Goal: Ask a question: Seek information or help from site administrators or community

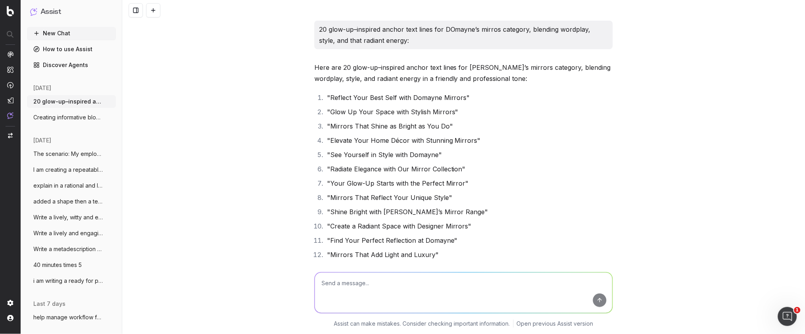
scroll to position [30695, 0]
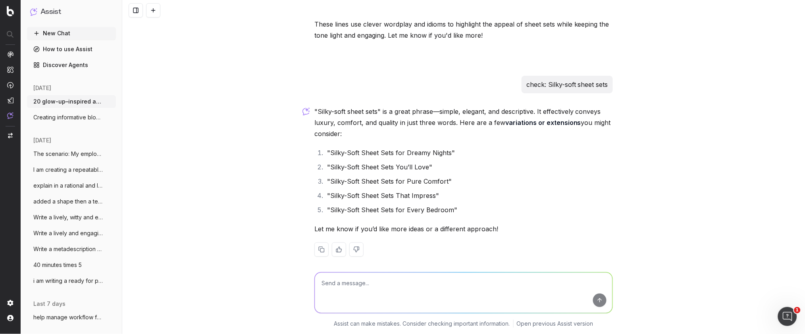
click at [62, 35] on button "New Chat" at bounding box center [71, 33] width 89 height 13
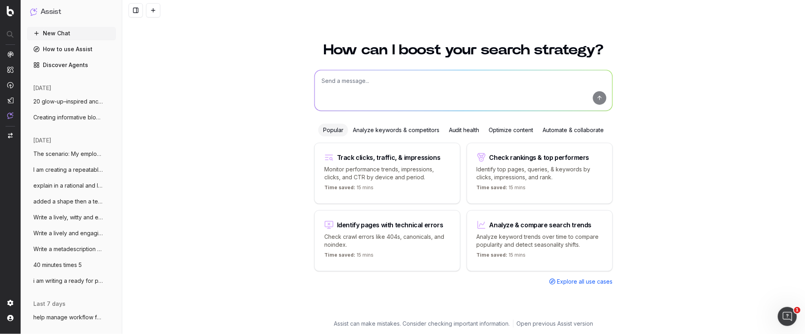
click at [337, 89] on textarea at bounding box center [464, 90] width 298 height 40
paste textarea "Engaging tagline (3-5 words): Short and catchy hook e.g., Tap into instant warm…"
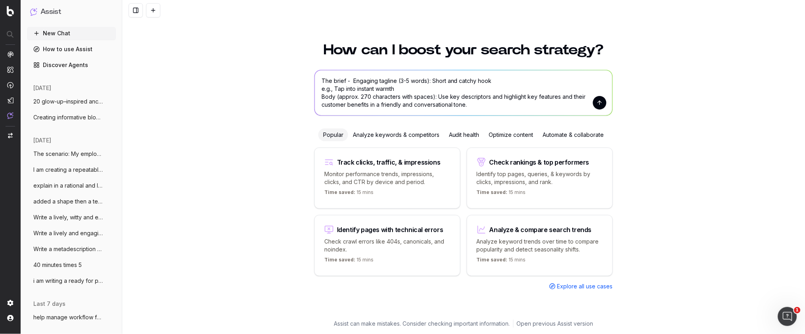
drag, startPoint x: 406, startPoint y: 89, endPoint x: 335, endPoint y: 86, distance: 71.1
click at [334, 87] on textarea "The brief - Engaging tagline (3-5 words): Short and catchy hook e.g., Tap into …" at bounding box center [464, 92] width 298 height 45
click at [427, 89] on textarea "The brief - Engaging tagline (3-5 words): Short and catchy hook e.g., Tap into …" at bounding box center [464, 92] width 298 height 45
drag, startPoint x: 350, startPoint y: 80, endPoint x: 346, endPoint y: 80, distance: 4.0
click at [346, 80] on textarea "The brief - Engaging tagline (3-5 words): Short and catchy hook e.g., Tap into …" at bounding box center [464, 92] width 298 height 45
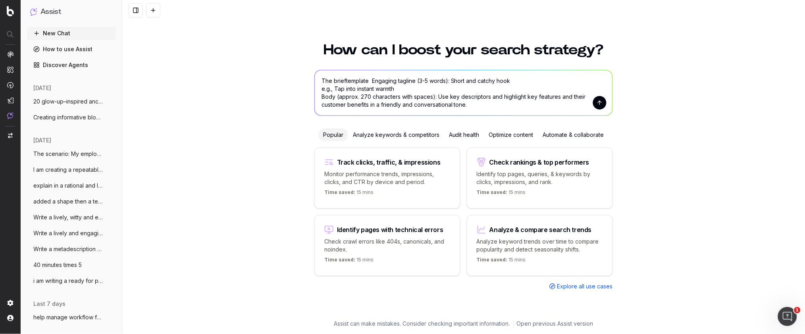
click at [345, 80] on textarea "The brieftemplate Engaging tagline (3-5 words): Short and catchy hook e.g., Tap…" at bounding box center [464, 92] width 298 height 45
click at [479, 107] on textarea "The brief template Engaging tagline (3-5 words): Short and catchy hook e.g., Ta…" at bounding box center [464, 92] width 298 height 45
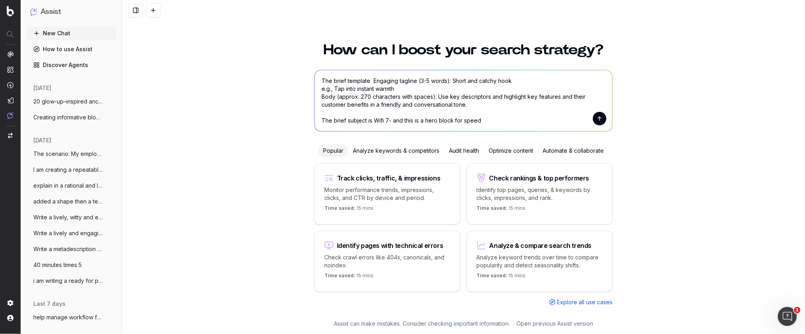
drag, startPoint x: 462, startPoint y: 119, endPoint x: 446, endPoint y: 117, distance: 16.4
click at [458, 120] on textarea "The brief template Engaging tagline (3-5 words): Short and catchy hook e.g., Ta…" at bounding box center [464, 100] width 298 height 61
click at [333, 80] on textarea "The brief template Engaging tagline (3-5 words): Short and catchy hook e.g., Ta…" at bounding box center [464, 100] width 298 height 61
click at [483, 120] on textarea "The Hero Block brief template Engaging tagline (3-5 words): Short and catchy ho…" at bounding box center [464, 100] width 298 height 61
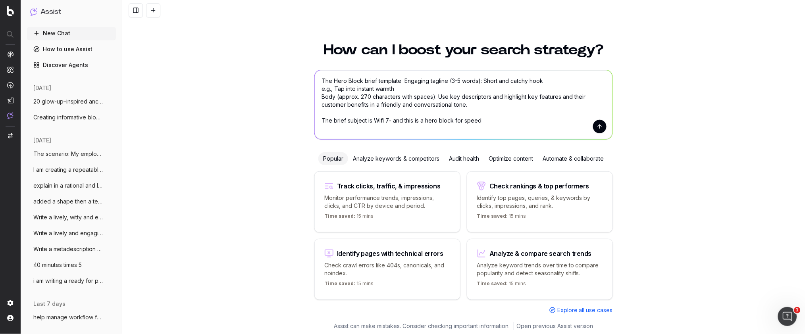
scroll to position [2, 0]
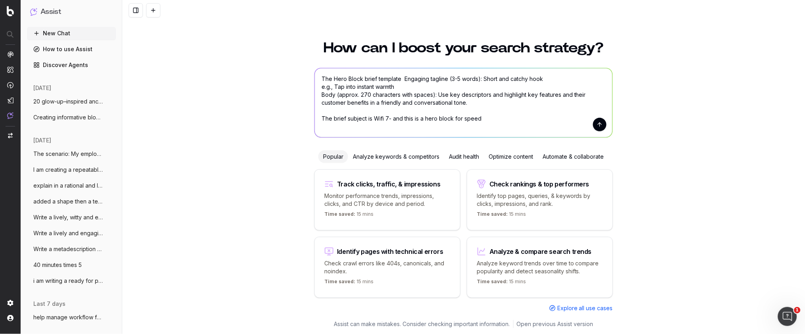
paste textarea "Need faster data speeds: Enjoy quicker downloads, buffer-free streaming, and mo…"
type textarea "The Hero Block brief template Engaging tagline (3-5 words): Short and catchy ho…"
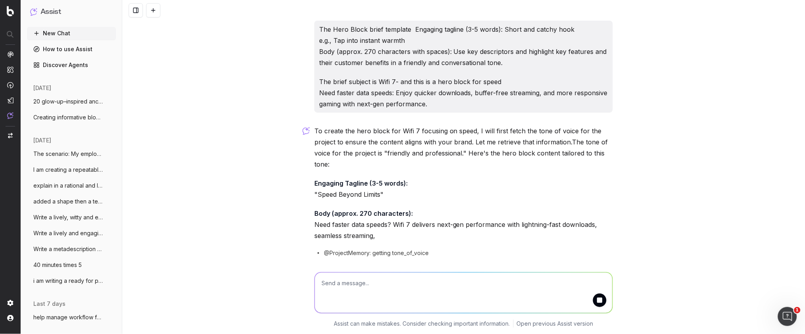
scroll to position [1, 0]
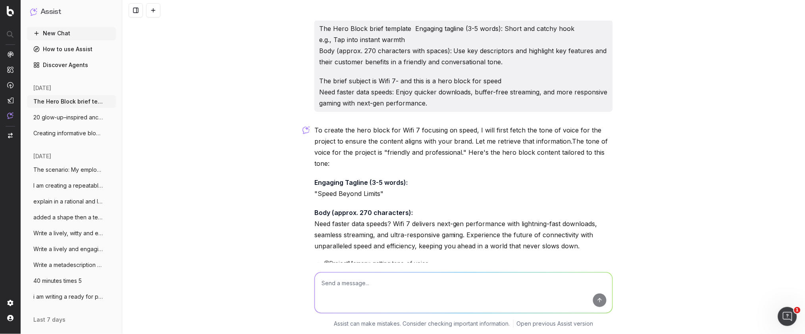
scroll to position [17, 0]
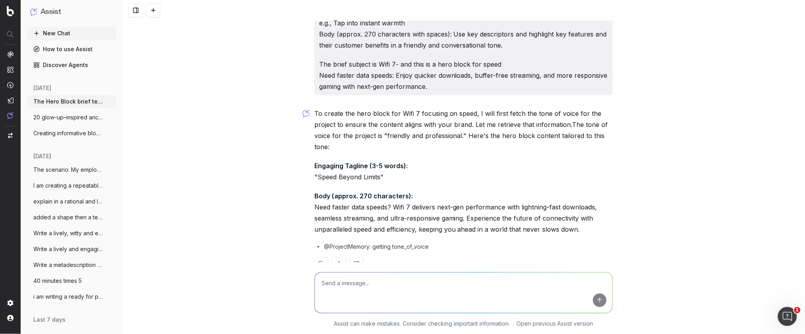
drag, startPoint x: 455, startPoint y: 218, endPoint x: 460, endPoint y: 217, distance: 5.2
click at [458, 217] on p "Body (approx. 270 characters): Need faster data speeds? Wifi 7 delivers next-ge…" at bounding box center [463, 213] width 298 height 44
click at [560, 223] on p "Body (approx. 270 characters): Need faster data speeds? Wifi 7 delivers next-ge…" at bounding box center [463, 213] width 298 height 44
click at [583, 226] on p "Body (approx. 270 characters): Need faster data speeds? Wifi 7 delivers next-ge…" at bounding box center [463, 213] width 298 height 44
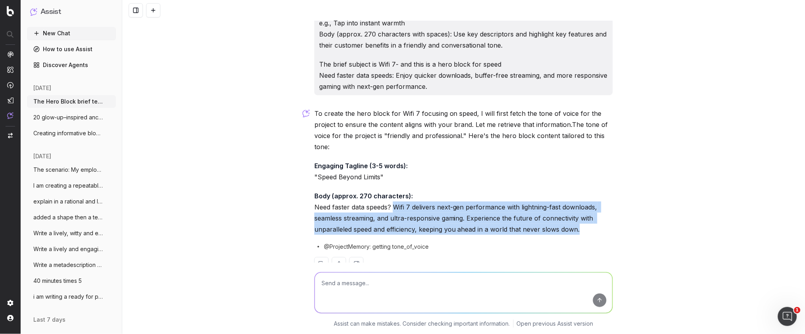
drag, startPoint x: 582, startPoint y: 231, endPoint x: 395, endPoint y: 210, distance: 188.8
click at [395, 210] on p "Body (approx. 270 characters): Need faster data speeds? Wifi 7 delivers next-ge…" at bounding box center [463, 213] width 298 height 44
copy p "Wifi 7 delivers next-gen performance with lightning-fast downloads, seamless st…"
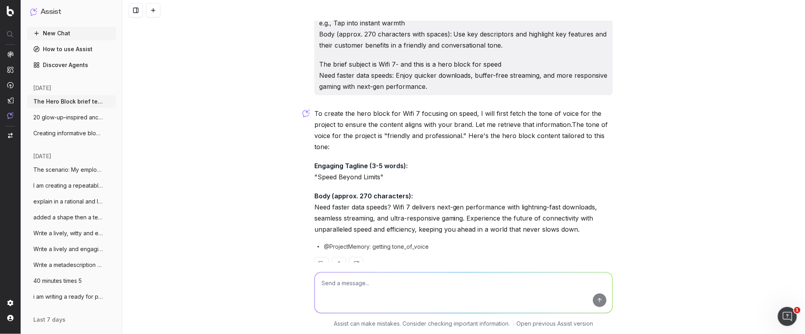
click at [343, 283] on textarea at bounding box center [464, 293] width 298 height 40
paste textarea "Live in a smart home: With more and more connected devices, Wi-Fi 7 keeps every…"
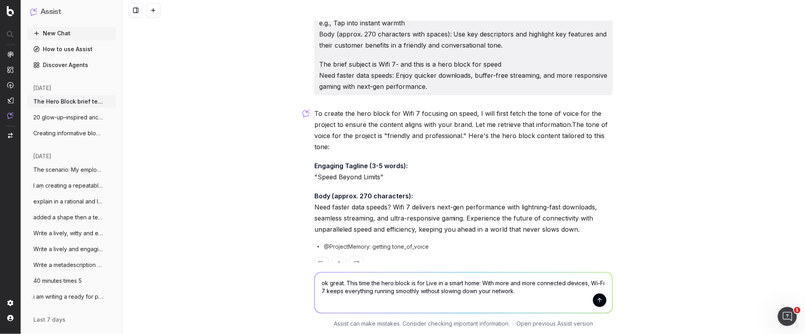
drag, startPoint x: 450, startPoint y: 283, endPoint x: 425, endPoint y: 284, distance: 25.0
click at [425, 284] on textarea "ok great. This time the hero block is for Live in a smart home: With more and m…" at bounding box center [464, 293] width 298 height 40
click at [458, 282] on textarea "ok great. This time the hero block is for smart home: With more and more connec…" at bounding box center [464, 293] width 298 height 40
type textarea "ok great. This time the hero block is for smart home living: With more and more…"
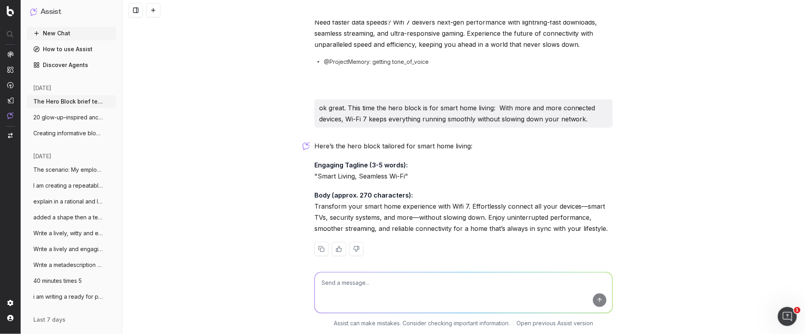
scroll to position [208, 0]
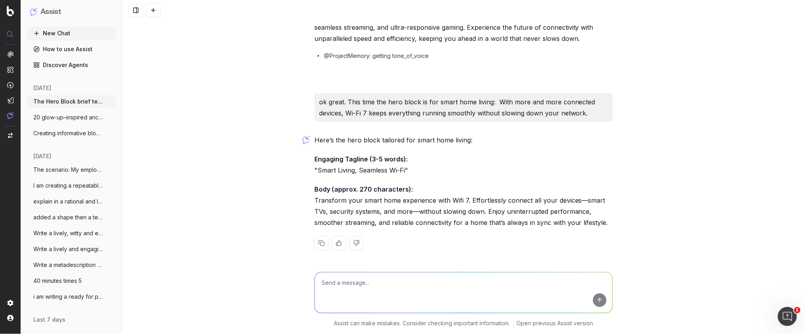
drag, startPoint x: 505, startPoint y: 214, endPoint x: 496, endPoint y: 215, distance: 9.2
click at [502, 214] on p "Body (approx. 270 characters): Transform your smart home experience with Wifi 7…" at bounding box center [463, 206] width 298 height 44
click at [333, 212] on p "Body (approx. 270 characters): Transform your smart home experience with Wifi 7…" at bounding box center [463, 206] width 298 height 44
click at [315, 200] on p "Body (approx. 270 characters): Transform your smart home experience with Wifi 7…" at bounding box center [463, 206] width 298 height 44
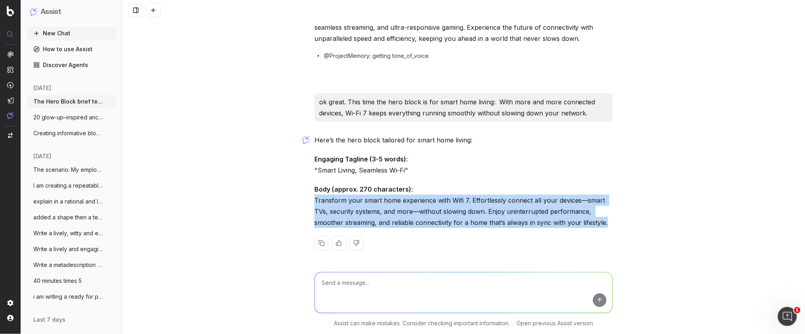
drag, startPoint x: 316, startPoint y: 200, endPoint x: 604, endPoint y: 222, distance: 289.0
click at [606, 223] on p "Body (approx. 270 characters): Transform your smart home experience with Wifi 7…" at bounding box center [463, 206] width 298 height 44
copy p "Transform your smart home experience with Wifi 7. Effortlessly connect all your…"
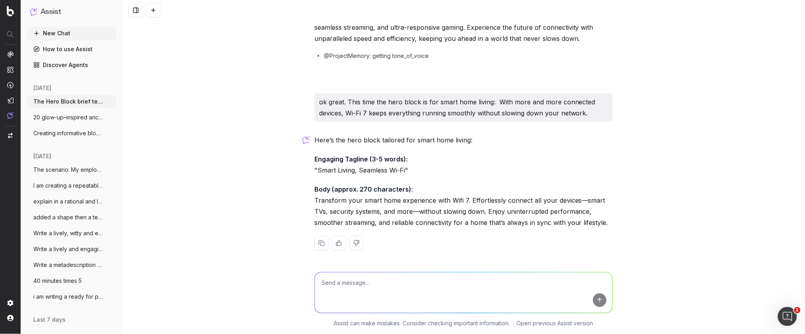
click at [367, 289] on textarea at bounding box center [464, 293] width 298 height 40
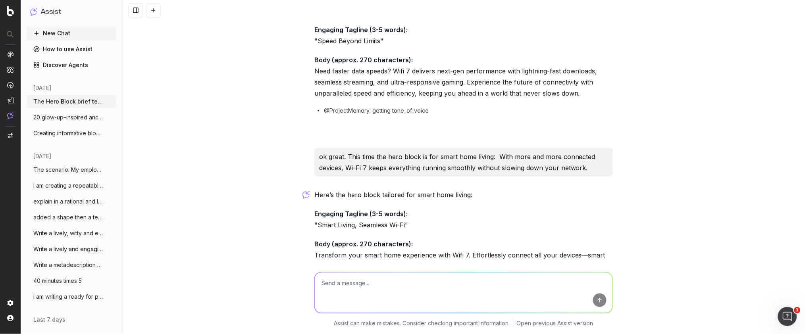
scroll to position [155, 0]
click at [385, 225] on p "Engaging Tagline (3-5 words): "Smart Living, Seamless Wi-Fi"" at bounding box center [463, 218] width 298 height 22
click at [336, 278] on textarea at bounding box center [464, 293] width 298 height 40
type textarea "5 other suggstions for taglines"
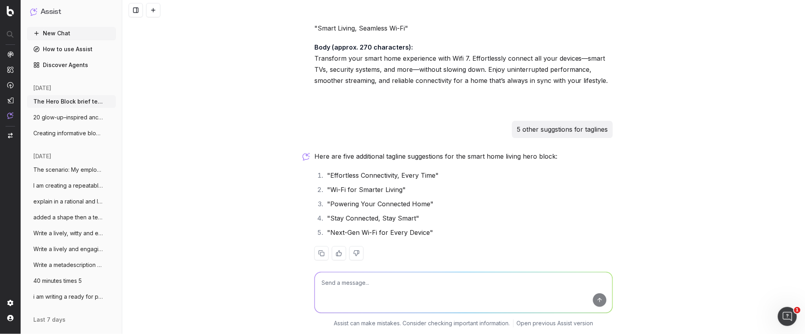
scroll to position [361, 0]
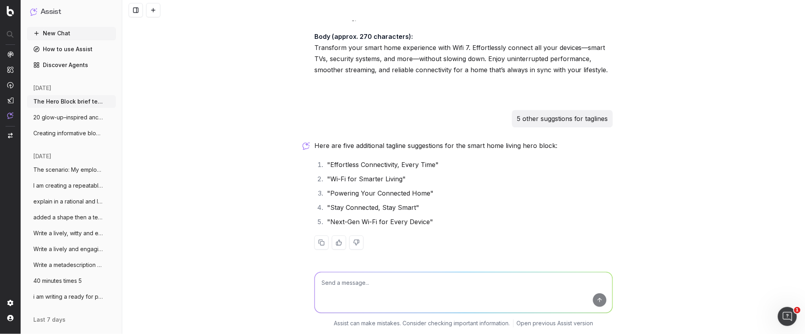
type textarea "6"
type textarea "5 more around connected living or connecxted hoe"
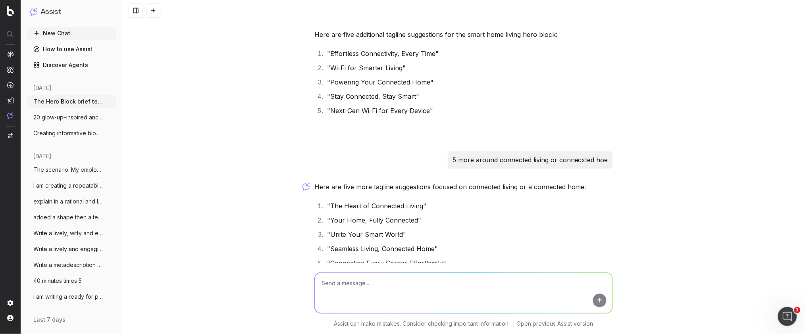
scroll to position [513, 0]
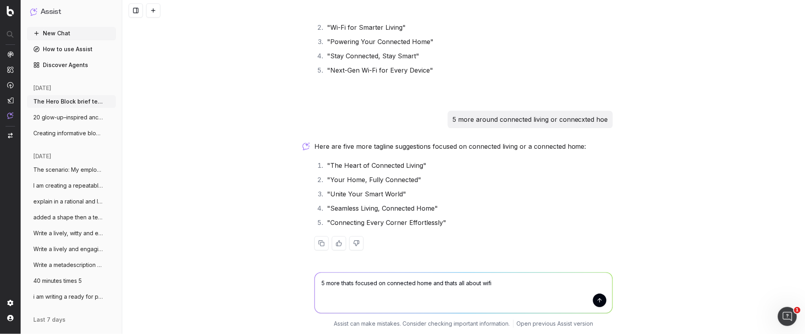
type textarea "5 more thats focused on connected home and thats all about wifi 7"
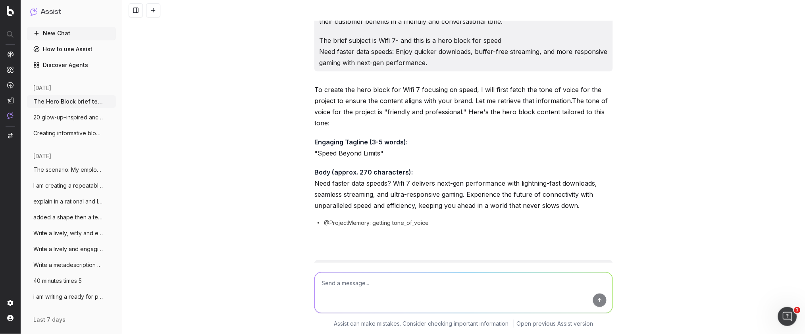
scroll to position [0, 0]
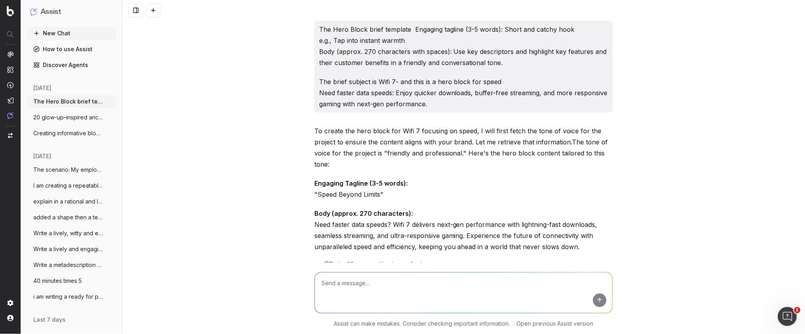
click at [355, 292] on textarea at bounding box center [464, 293] width 298 height 40
paste textarea "Struggle with lag or buffering: Say goodbye to interruptions with stronger, mor…"
type textarea "Ok the hero block is all about: Struggle with lag or buffering: Say goodbye to …"
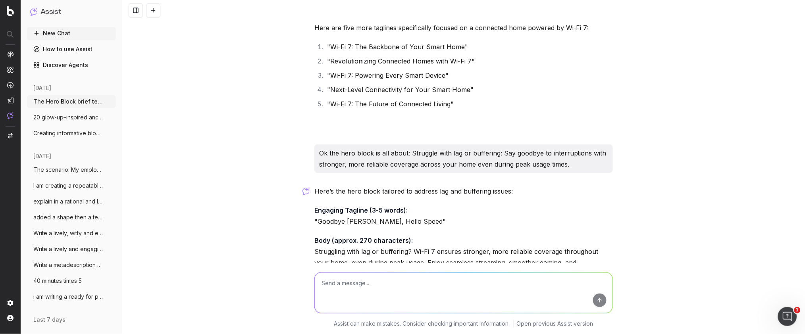
scroll to position [835, 0]
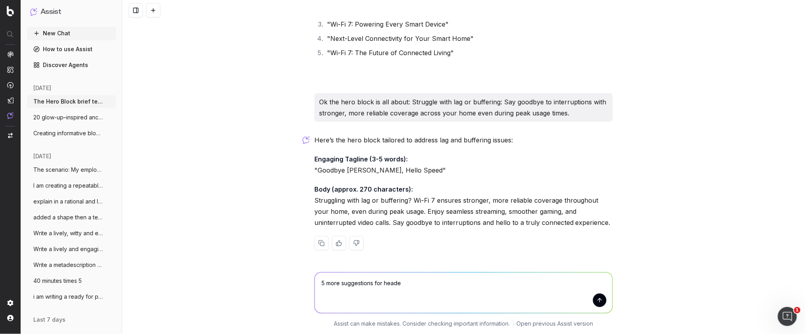
type textarea "5 more suggestions for header"
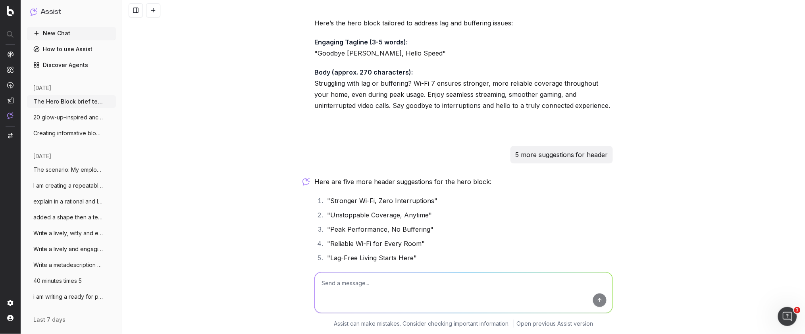
scroll to position [954, 0]
drag, startPoint x: 398, startPoint y: 209, endPoint x: 380, endPoint y: 213, distance: 18.2
click at [398, 209] on li ""Unstoppable Coverage, Anytime"" at bounding box center [469, 213] width 288 height 11
click at [343, 290] on textarea at bounding box center [464, 293] width 298 height 40
click at [354, 231] on li ""Peak Performance, No Buffering"" at bounding box center [469, 228] width 288 height 11
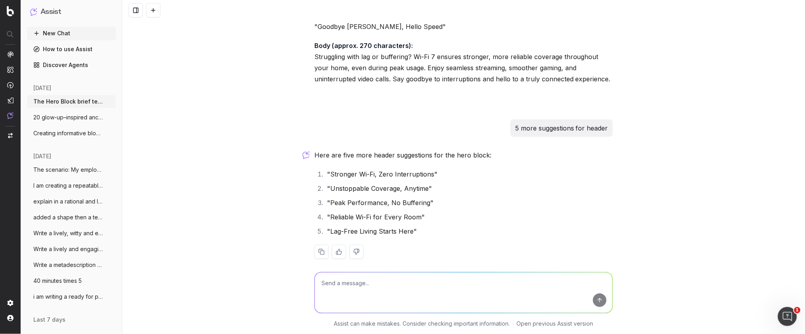
scroll to position [988, 0]
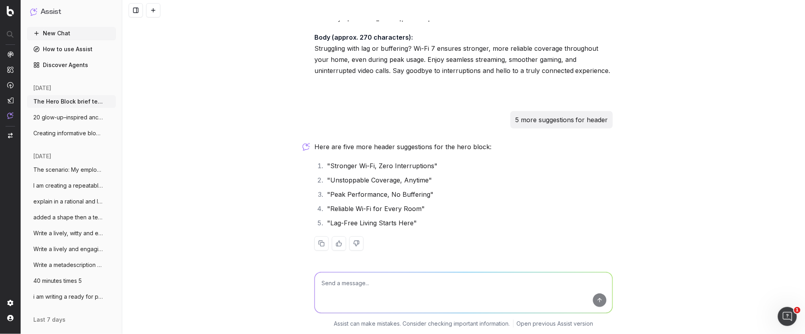
click at [348, 285] on textarea at bounding box center [464, 293] width 298 height 40
type textarea "w"
type textarea "add some witty and punny ones"
drag, startPoint x: 426, startPoint y: 196, endPoint x: 331, endPoint y: 198, distance: 94.9
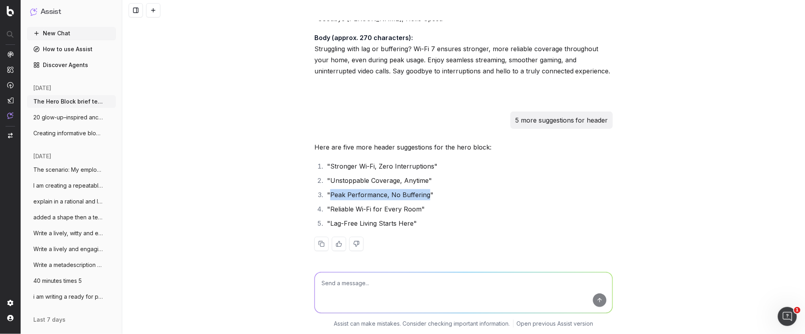
click at [331, 198] on li ""Peak Performance, No Buffering"" at bounding box center [469, 194] width 288 height 11
copy li "Peak Performance, No Buffering"
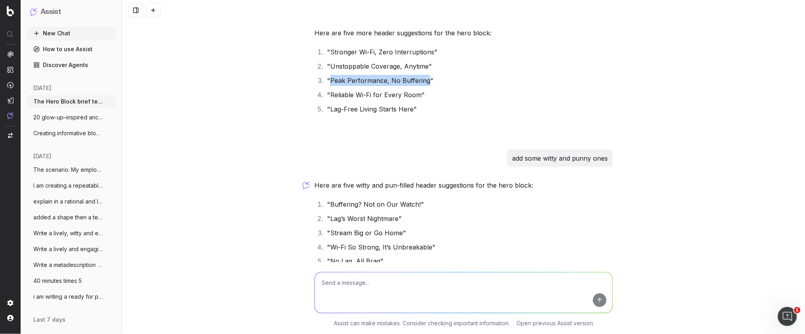
scroll to position [1140, 0]
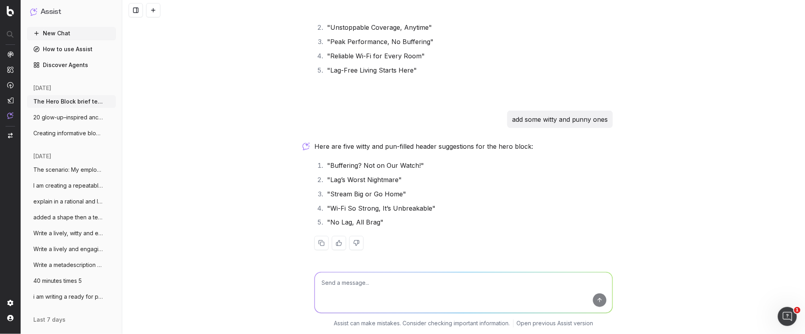
click at [332, 282] on textarea at bounding box center [464, 293] width 298 height 40
type textarea "try again - 12"
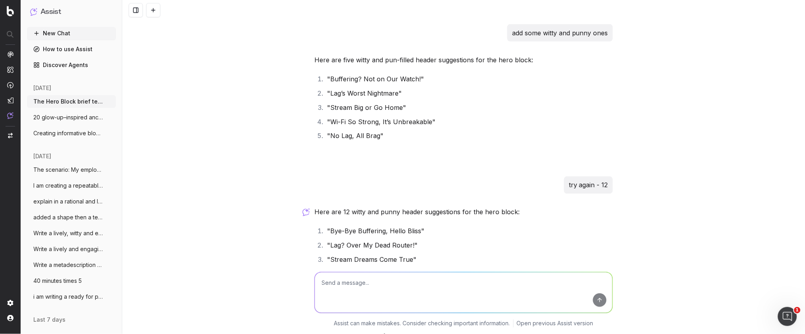
scroll to position [1230, 0]
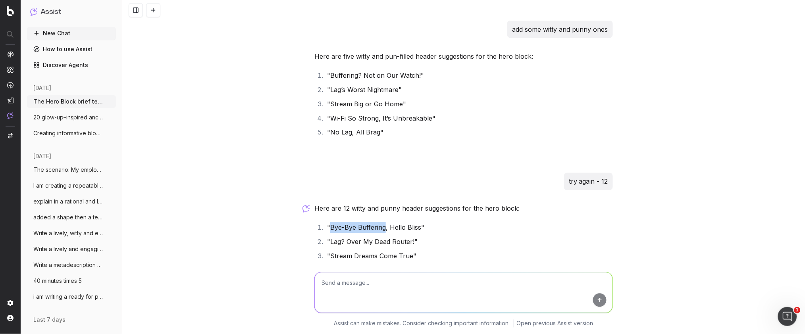
drag, startPoint x: 381, startPoint y: 229, endPoint x: 331, endPoint y: 230, distance: 49.2
click at [331, 230] on li ""Bye-Bye Buffering, Hello Bliss"" at bounding box center [469, 227] width 288 height 11
copy li "Bye-Bye Buffering"
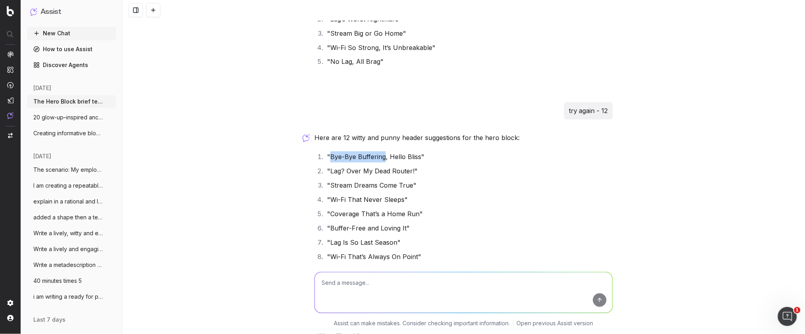
scroll to position [1302, 0]
drag, startPoint x: 395, startPoint y: 242, endPoint x: 329, endPoint y: 241, distance: 65.9
click at [329, 241] on li ""Lag Is So Last Season"" at bounding box center [469, 242] width 288 height 11
copy li "Lag Is So Last Season"
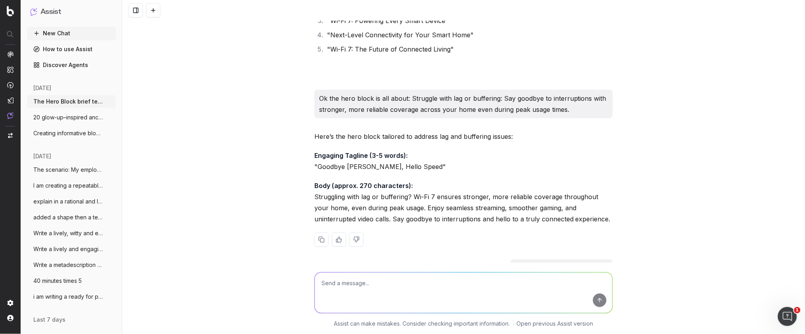
scroll to position [844, 0]
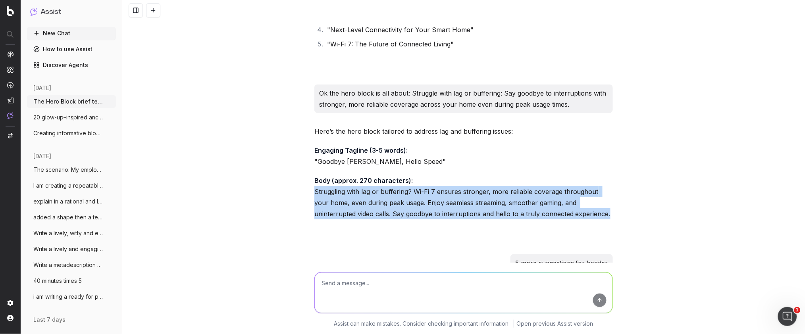
drag, startPoint x: 566, startPoint y: 214, endPoint x: 308, endPoint y: 192, distance: 259.6
click at [308, 192] on div "The Hero Block brief template Engaging tagline (3-5 words): Short and catchy ho…" at bounding box center [463, 167] width 683 height 334
copy p "Struggling with lag or buffering? Wi-Fi 7 ensures stronger, more reliable cover…"
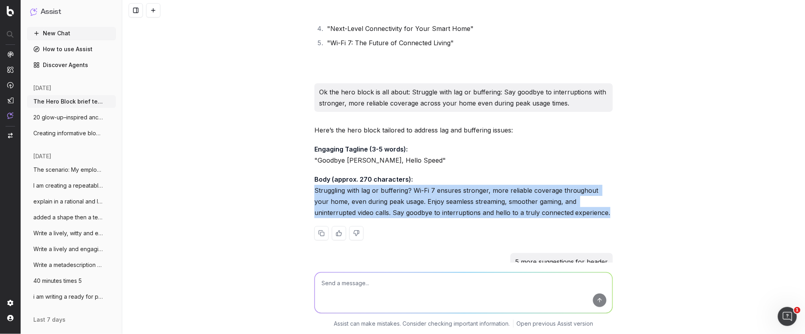
copy p "Struggling with lag or buffering? Wi-Fi 7 ensures stronger, more reliable cover…"
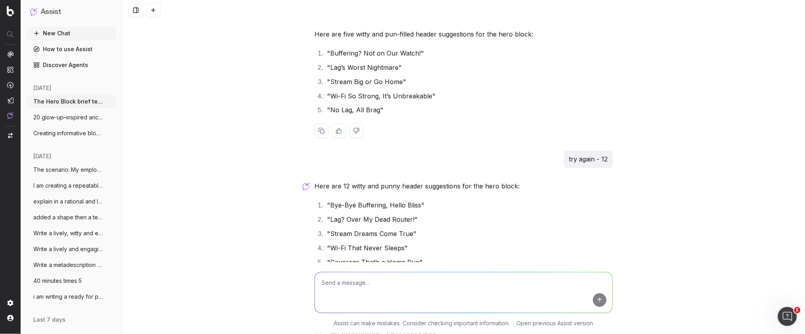
scroll to position [1271, 0]
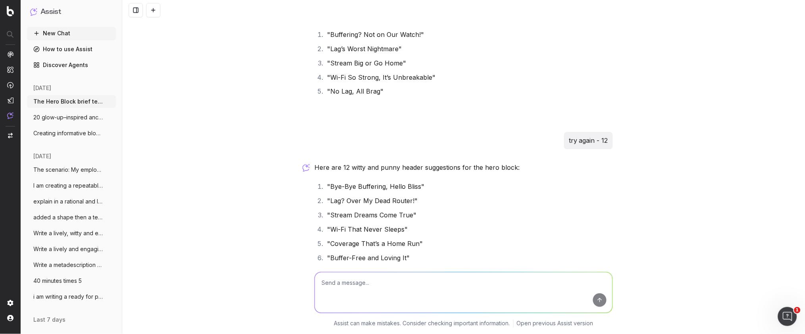
click at [349, 290] on textarea at bounding box center [464, 293] width 298 height 40
paste textarea "Have Wi-Fi dead zones around the house: Wi-Fi 7 reduces interference and improv…"
type textarea "the hero block is about: Have Wi-Fi dead zones around the house: Wi-Fi 7 reduce…"
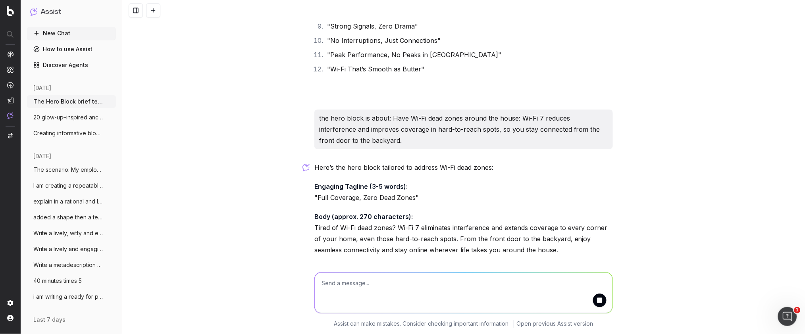
scroll to position [1556, 0]
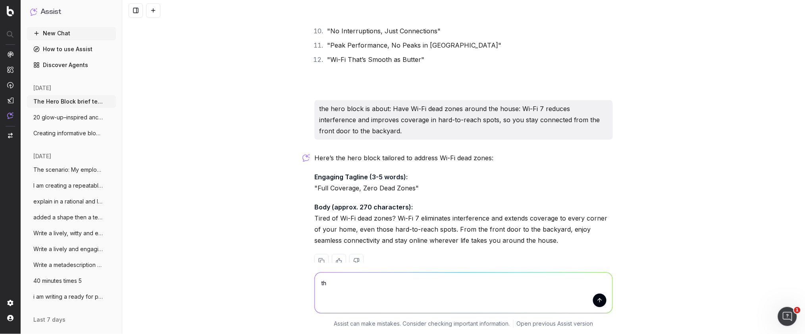
type textarea "t"
type textarea "the first line can be a statement"
type textarea "make the tagline more slick and witty"
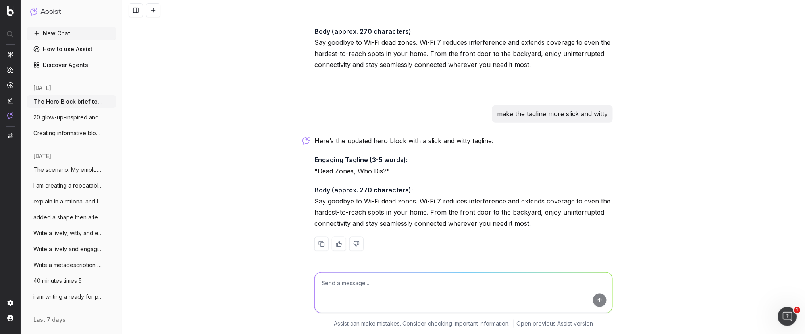
scroll to position [1891, 0]
click at [335, 285] on textarea at bounding box center [464, 293] width 298 height 40
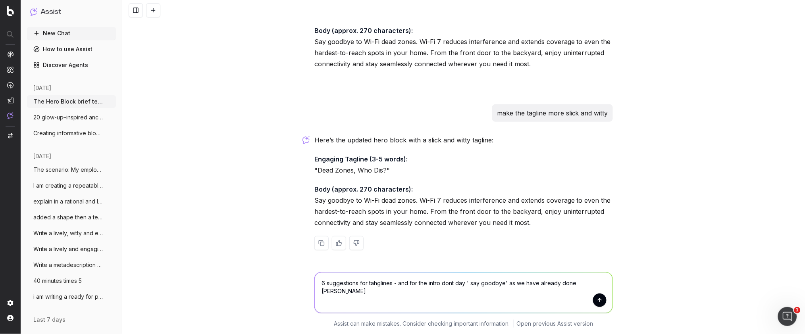
type textarea "6 suggestions for tahglines - and for the intro dont day ' say goodbye' as we h…"
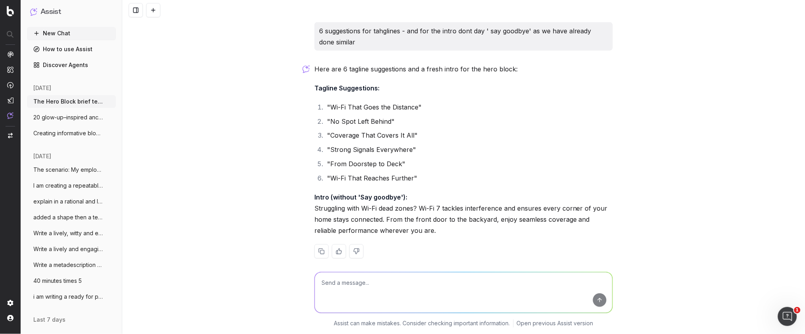
scroll to position [2141, 0]
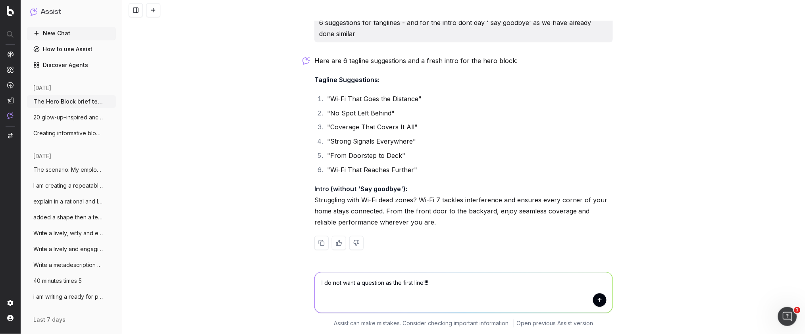
type textarea "I do not want a question as the first line!!!!!"
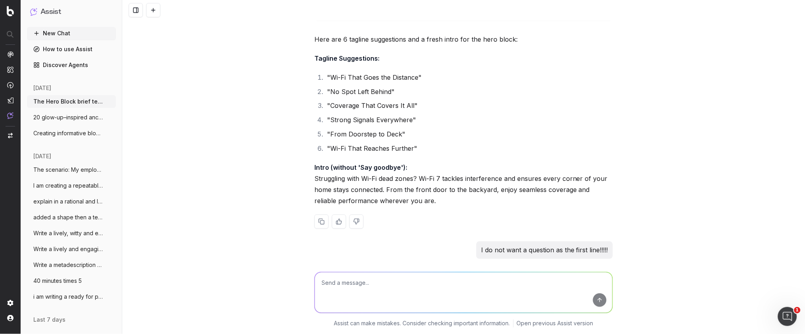
scroll to position [2165, 0]
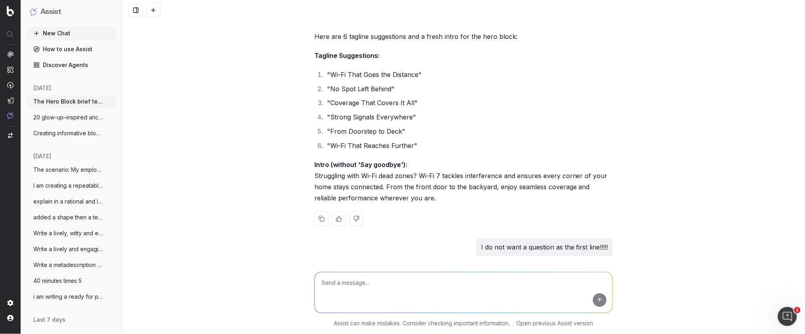
click at [414, 202] on p "Intro (without 'Say goodbye'): Struggling with Wi-Fi dead zones? Wi-Fi 7 tackle…" at bounding box center [463, 182] width 298 height 44
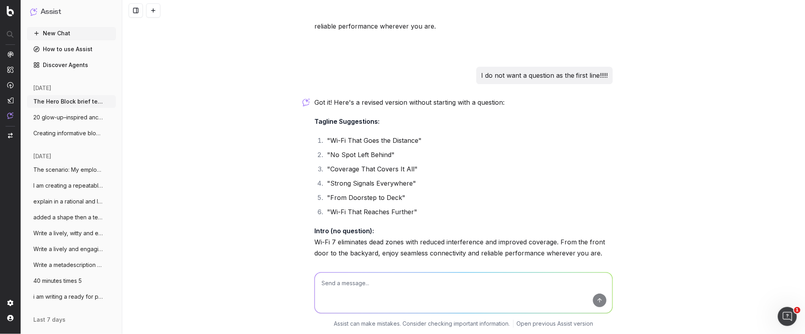
scroll to position [2367, 0]
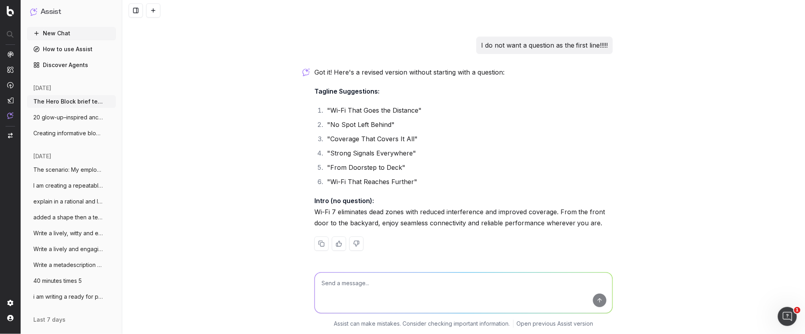
click at [333, 289] on textarea at bounding box center [464, 293] width 298 height 40
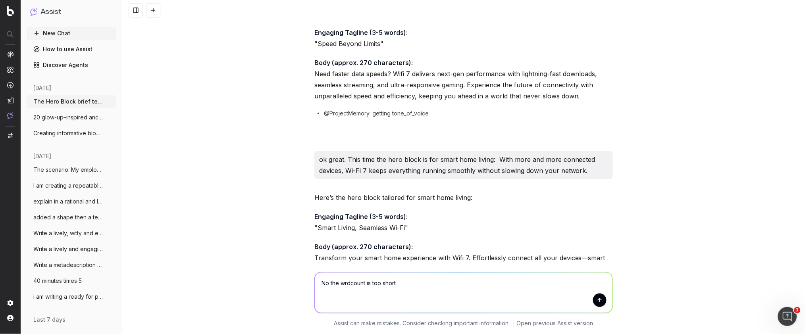
scroll to position [0, 0]
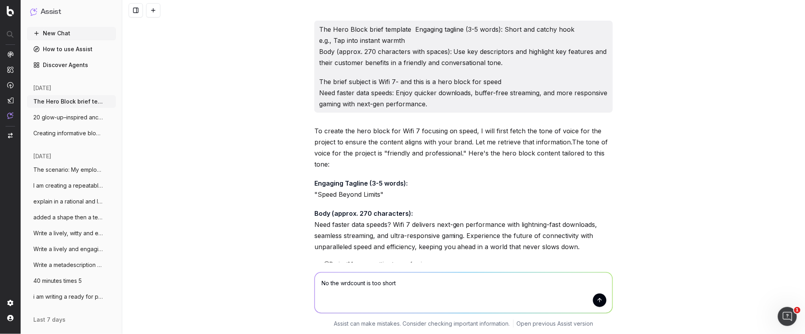
drag, startPoint x: 399, startPoint y: 62, endPoint x: 316, endPoint y: 53, distance: 83.8
click at [317, 53] on div "The Hero Block brief template Engaging tagline (3-5 words): Short and catchy ho…" at bounding box center [463, 67] width 298 height 92
copy p "Body (approx. 270 characters with spaces): Use key descriptors and highlight ke…"
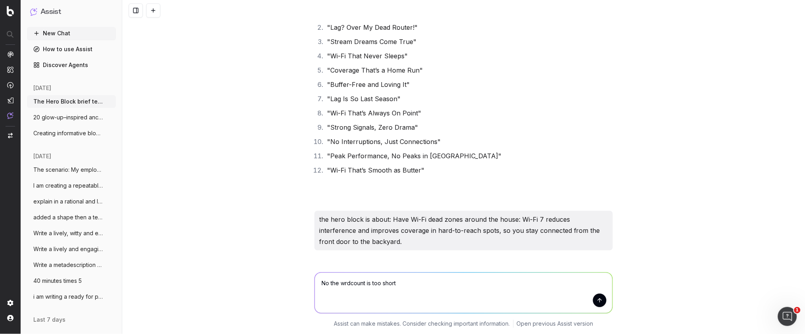
scroll to position [1449, 0]
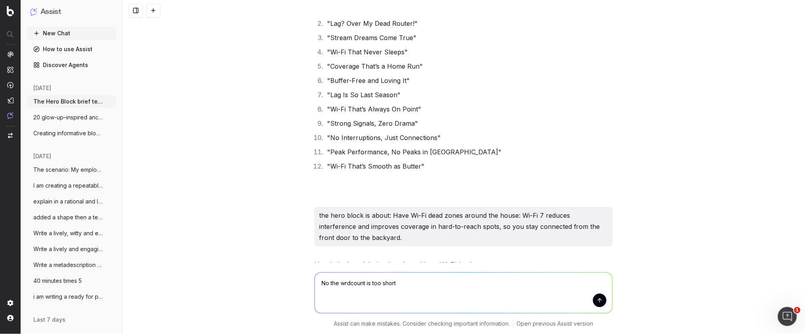
drag, startPoint x: 412, startPoint y: 285, endPoint x: 408, endPoint y: 284, distance: 4.5
click at [412, 285] on textarea "No the wrdcount is too short" at bounding box center [464, 293] width 298 height 40
paste textarea "Body (approx. 270 characters with spaces): Use key descriptors and highlight ke…"
type textarea "No the wrdcount is too short - needs to be Body (approx. 270 characters with sp…"
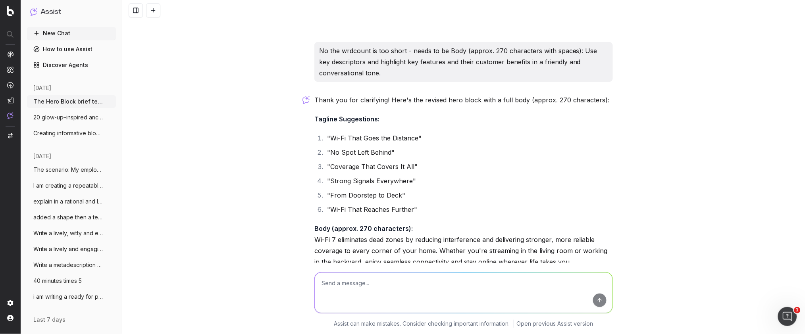
scroll to position [2628, 0]
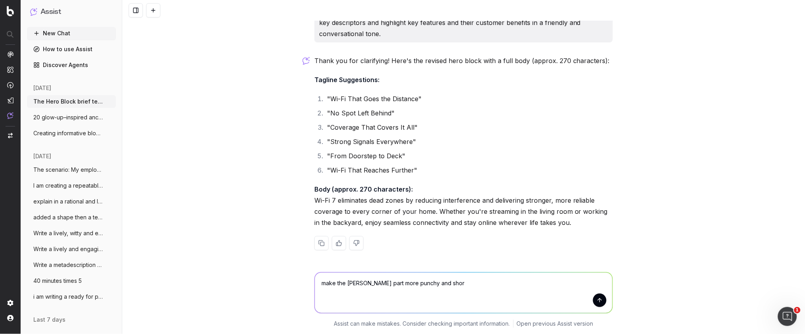
type textarea "make the [PERSON_NAME] part more punchy and short"
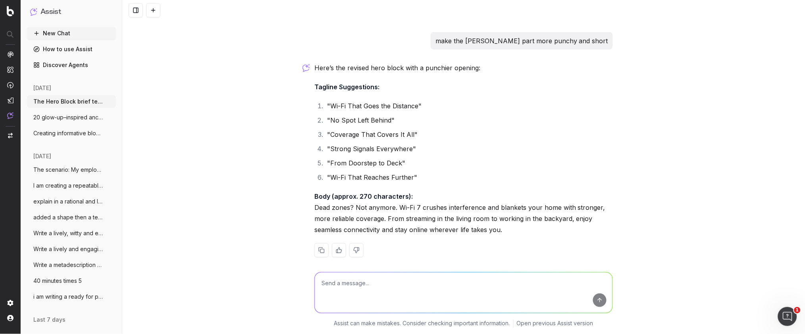
scroll to position [2860, 0]
type textarea "leave dead zones for dust"
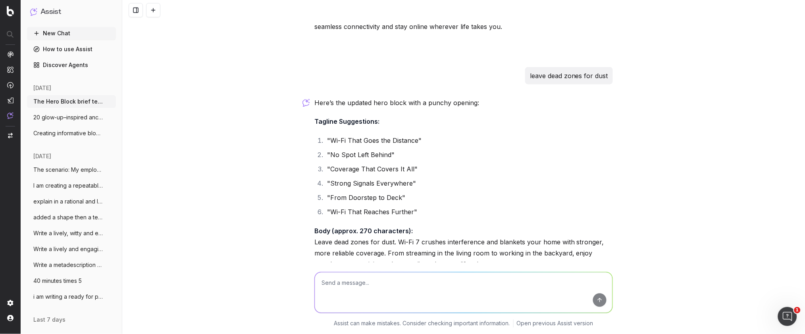
scroll to position [3104, 0]
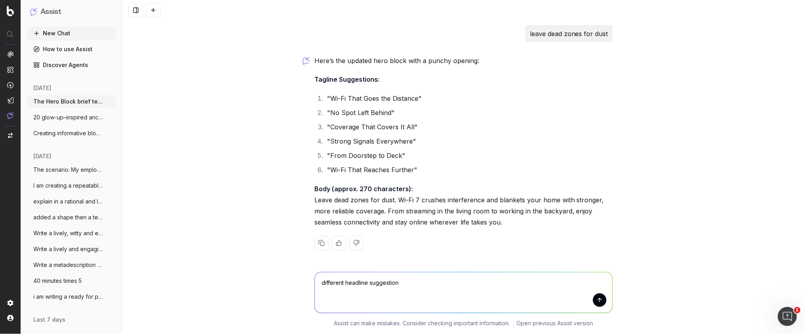
type textarea "different headline suggestions"
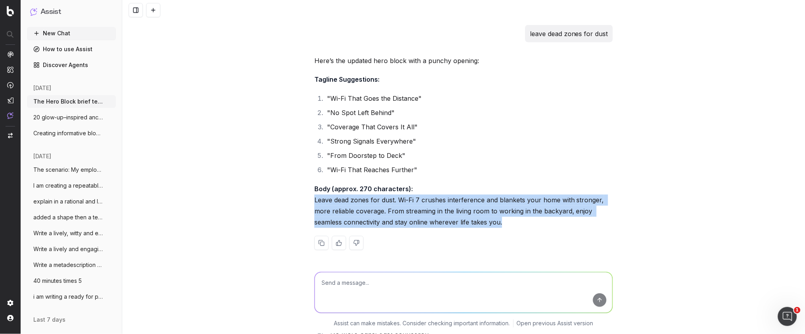
drag, startPoint x: 318, startPoint y: 200, endPoint x: 527, endPoint y: 222, distance: 210.3
click at [528, 222] on p "Body (approx. 270 characters): Leave dead zones for dust. Wi-Fi 7 crushes inter…" at bounding box center [463, 206] width 298 height 44
copy p "Leave dead zones for dust. Wi-Fi 7 crushes interference and blankets your home …"
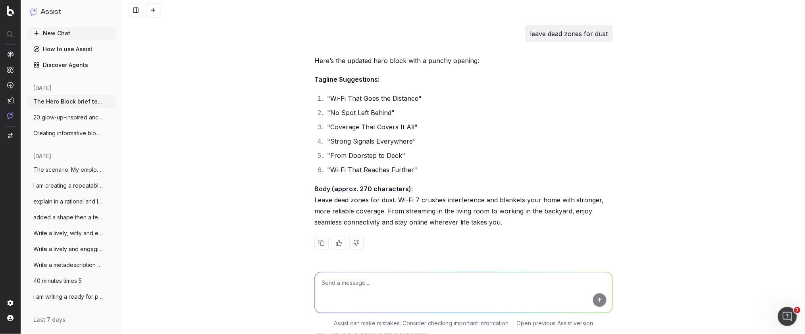
drag, startPoint x: 420, startPoint y: 206, endPoint x: 398, endPoint y: 207, distance: 21.5
click at [411, 207] on p "Body (approx. 270 characters): Leave dead zones for dust. Wi-Fi 7 crushes inter…" at bounding box center [463, 206] width 298 height 44
drag, startPoint x: 397, startPoint y: 200, endPoint x: 297, endPoint y: 200, distance: 99.6
click at [297, 200] on div "The Hero Block brief template Engaging tagline (3-5 words): Short and catchy ho…" at bounding box center [463, 167] width 683 height 334
copy p "Leave dead zones for dust."
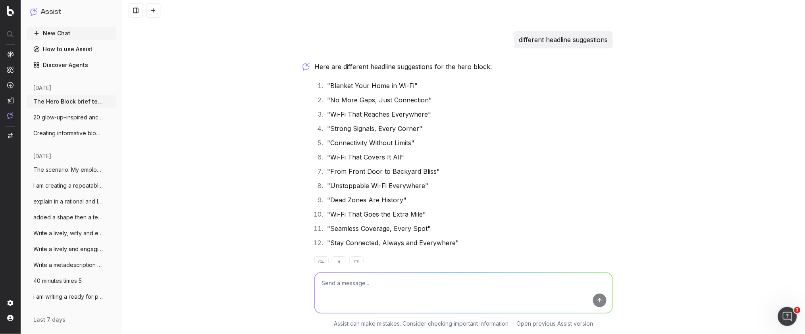
scroll to position [3356, 0]
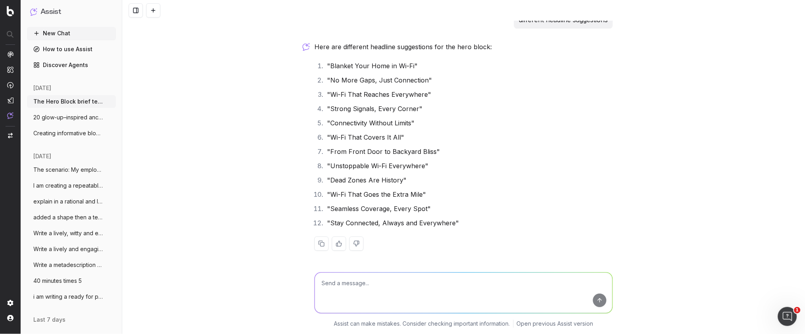
click at [350, 291] on textarea at bounding box center [464, 293] width 298 height 40
type textarea "try with idioms or puns"
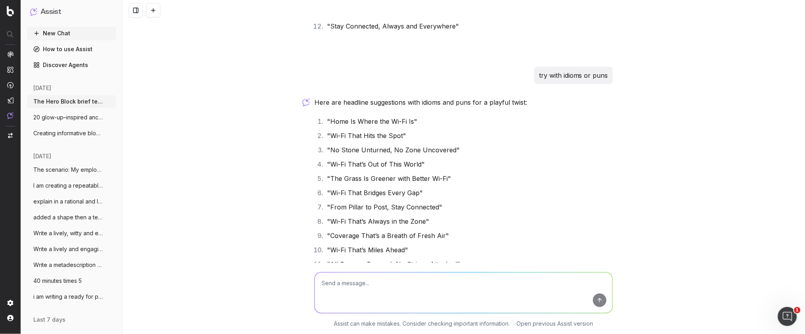
scroll to position [3555, 0]
type textarea "no more than 5 or 6 words"
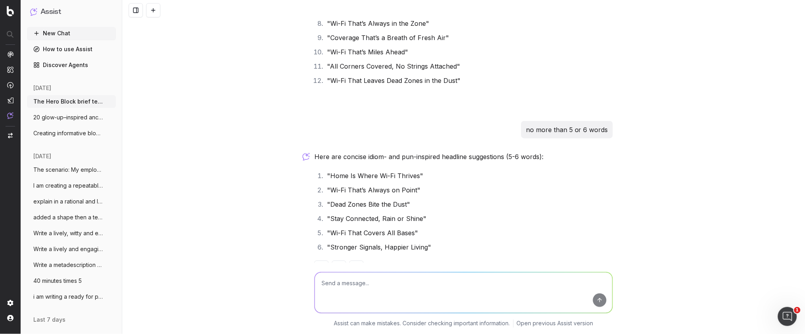
scroll to position [3775, 0]
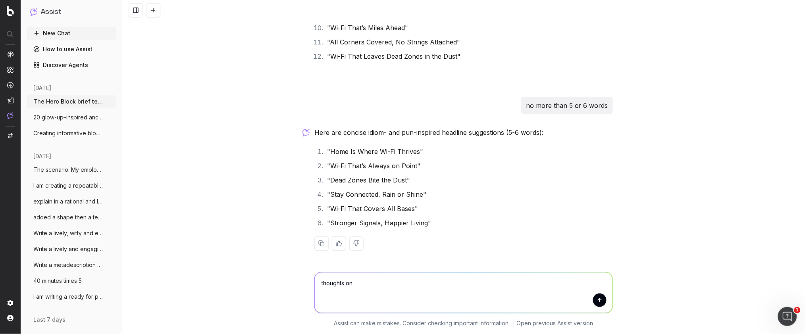
paste textarea "Leave dead zones for dust."
type textarea "thoughts on: Leave dead zones for dust."
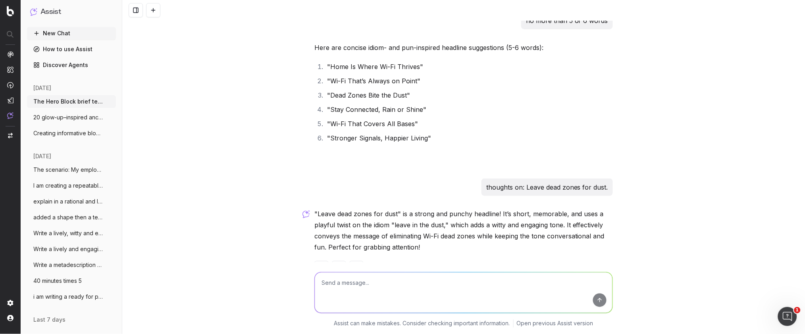
scroll to position [3863, 0]
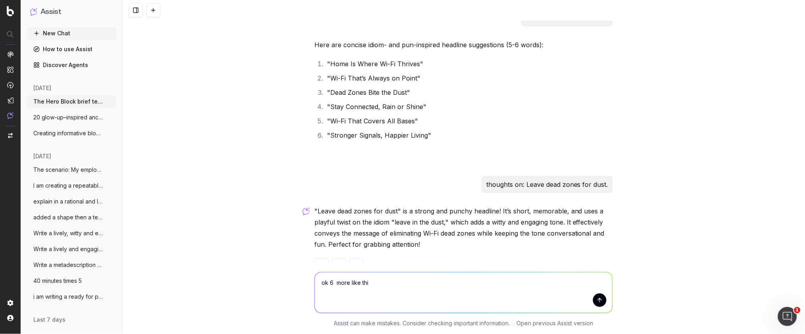
type textarea "ok 6 more like this"
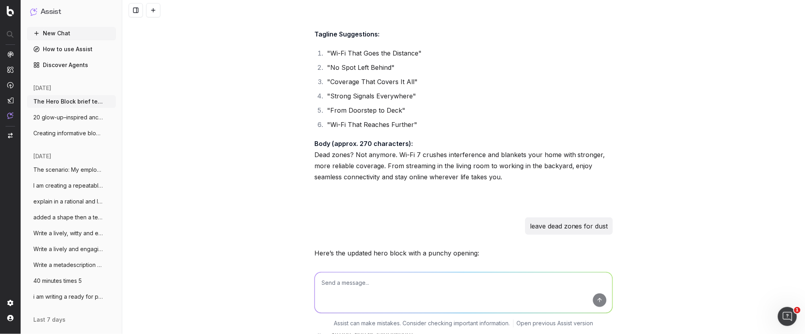
scroll to position [2902, 0]
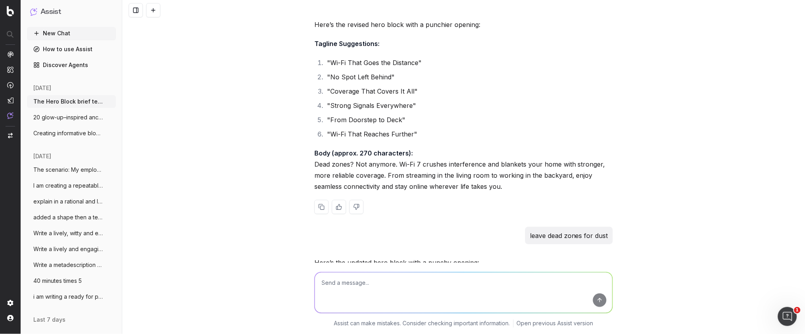
drag, startPoint x: 357, startPoint y: 92, endPoint x: 331, endPoint y: 94, distance: 26.2
click at [331, 94] on li ""Coverage That Covers It All"" at bounding box center [469, 91] width 288 height 11
click at [345, 289] on textarea at bounding box center [464, 293] width 298 height 40
paste textarea "Coverage That Covers It All""
drag, startPoint x: 380, startPoint y: 283, endPoint x: 349, endPoint y: 283, distance: 30.6
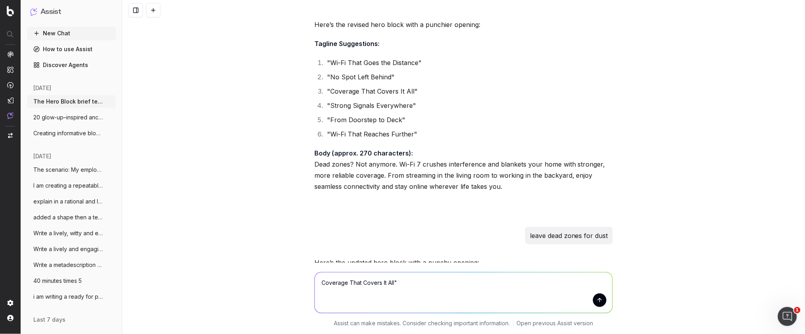
click at [349, 283] on textarea "Coverage That Covers It All"" at bounding box center [464, 293] width 298 height 40
type textarea "Coverage in every corner - more llike this"
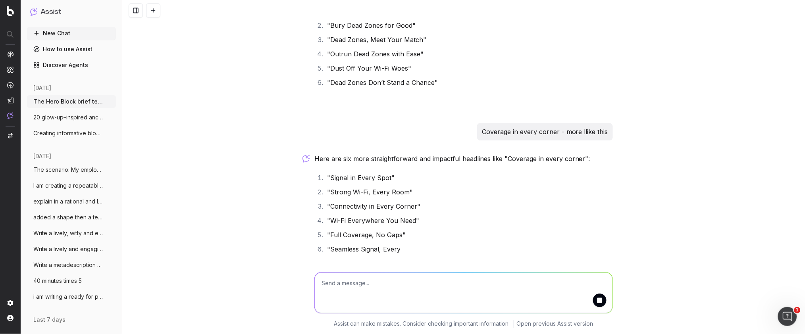
scroll to position [4206, 0]
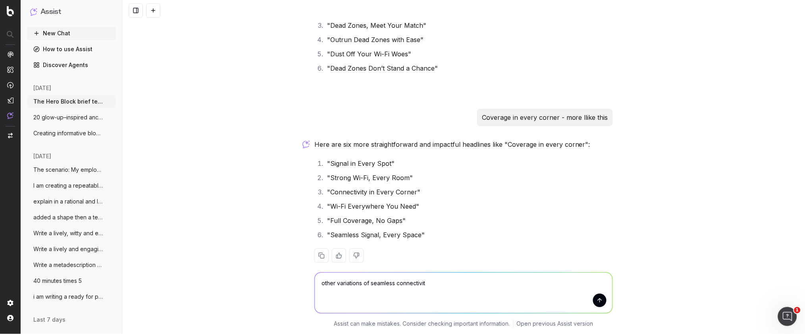
type textarea "other variations of seamless connectivity"
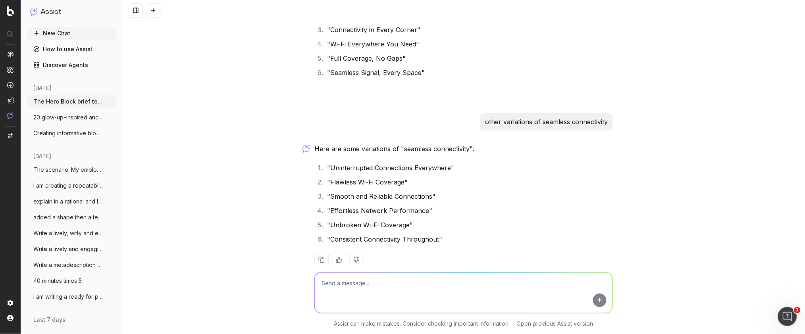
scroll to position [4385, 0]
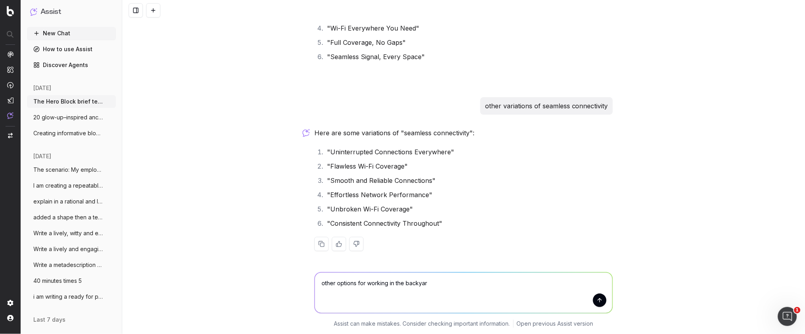
type textarea "other options for working in the backyard"
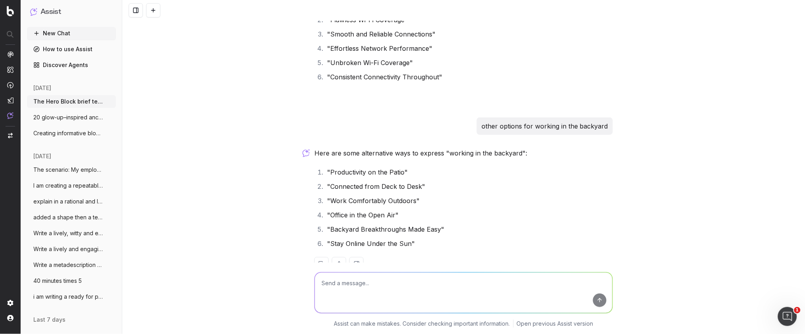
scroll to position [4535, 0]
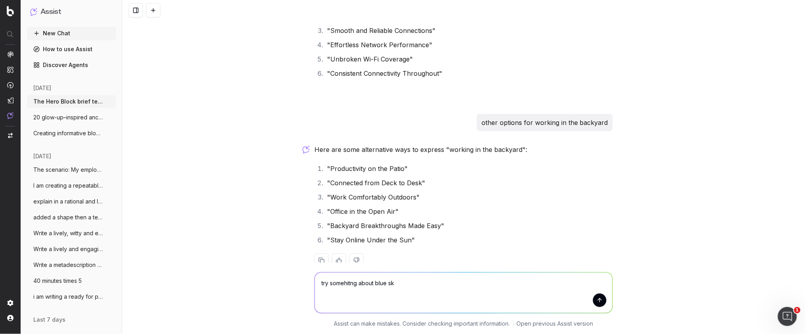
type textarea "try somehitng about blue sky"
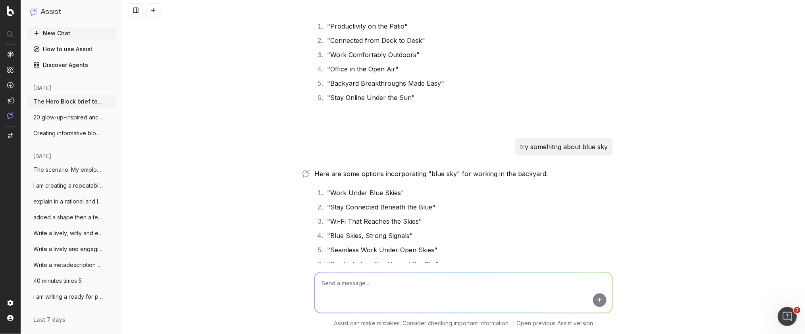
scroll to position [4713, 0]
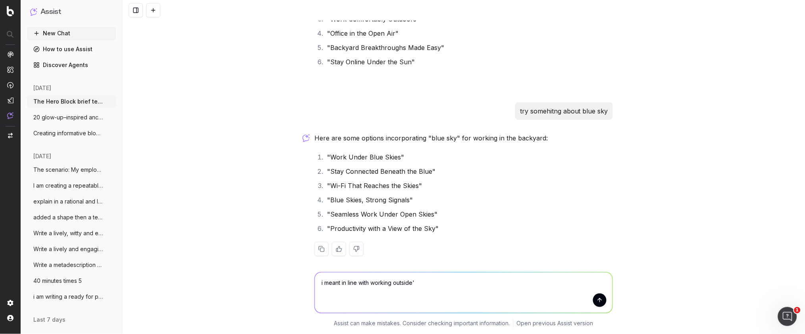
type textarea "i meant in line with working outside"
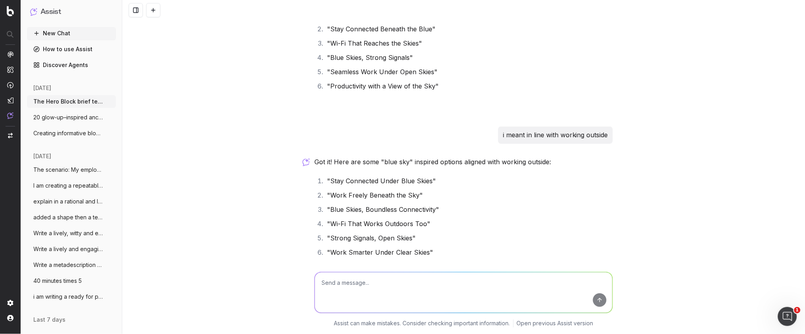
scroll to position [4866, 0]
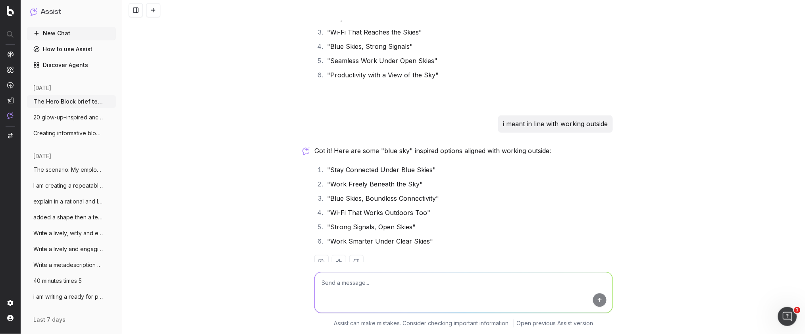
click at [337, 287] on textarea at bounding box center [464, 293] width 298 height 40
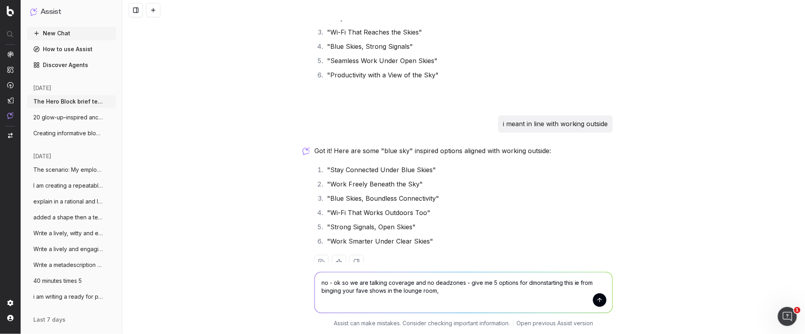
type textarea "no - ok so we are talking coverage and no deadzones - give me 5 options for dmo…"
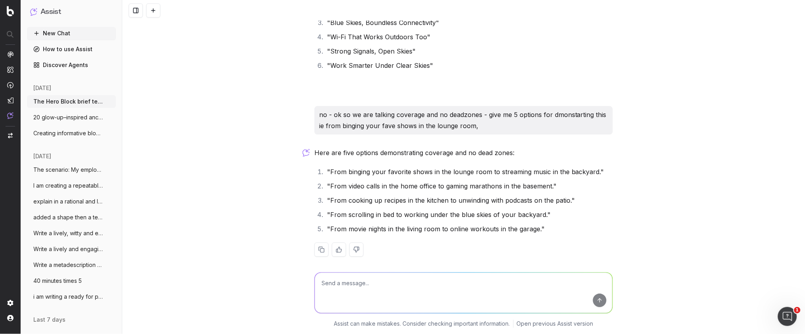
scroll to position [5043, 0]
click at [327, 284] on textarea at bounding box center [464, 293] width 298 height 40
type textarea "now right a last line for this"
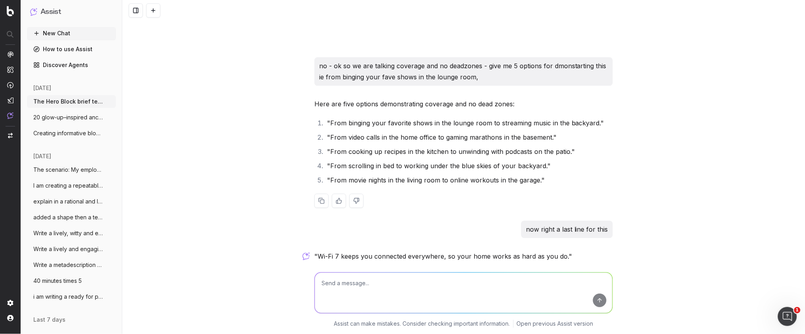
scroll to position [5125, 0]
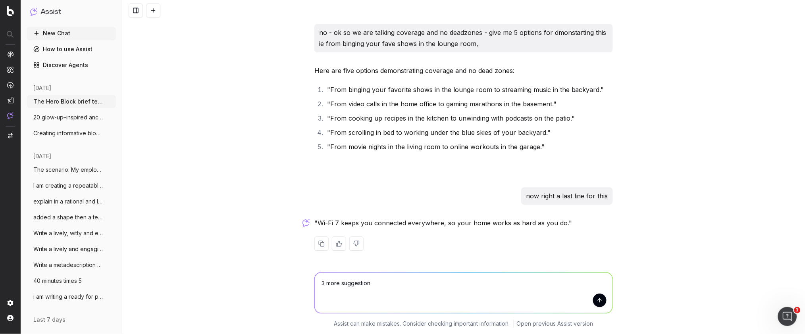
type textarea "3 more suggestions"
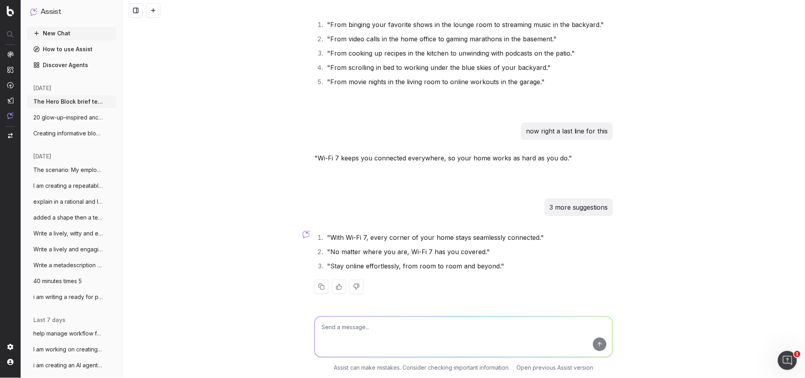
scroll to position [5189, 0]
click at [321, 329] on textarea at bounding box center [464, 336] width 298 height 40
paste textarea "[URL][DOMAIN_NAME]"
type textarea "wrote two lines pitching about why we would like to go to this content conferen…"
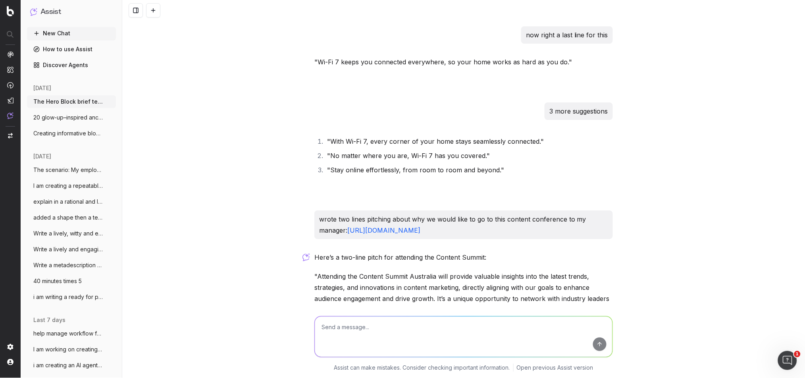
scroll to position [5328, 0]
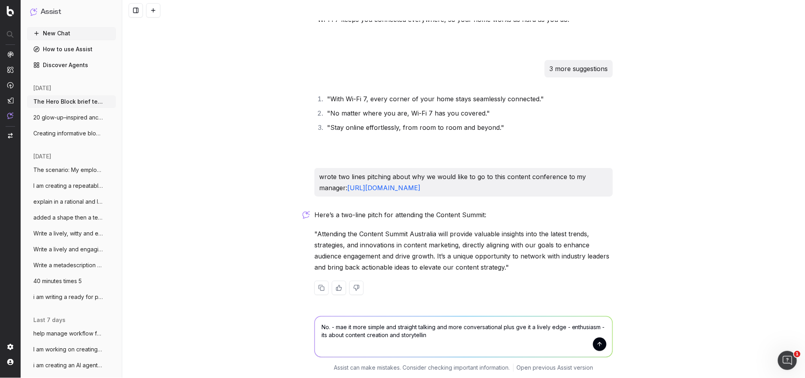
type textarea "No. - mae it more simple and straight talking and more conversational plus gve …"
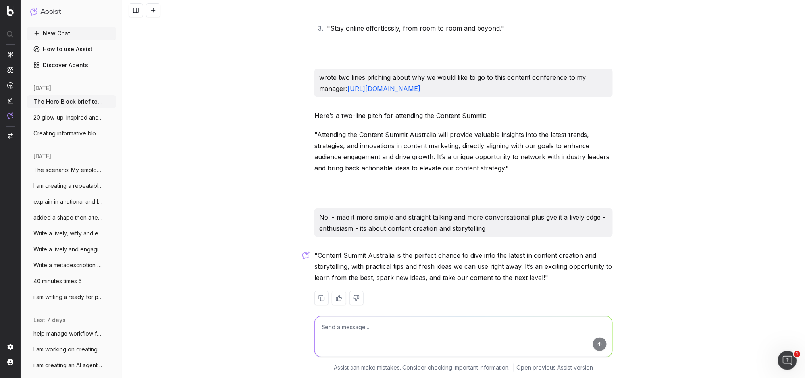
scroll to position [5438, 0]
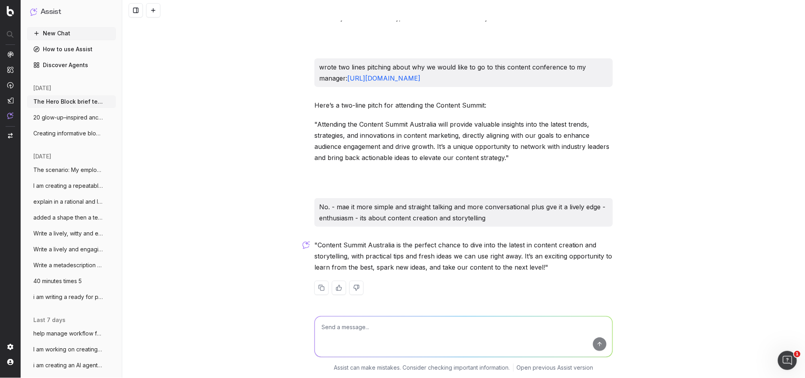
click at [431, 271] on p ""Content Summit Australia is the perfect chance to dive into the latest in cont…" at bounding box center [463, 255] width 298 height 33
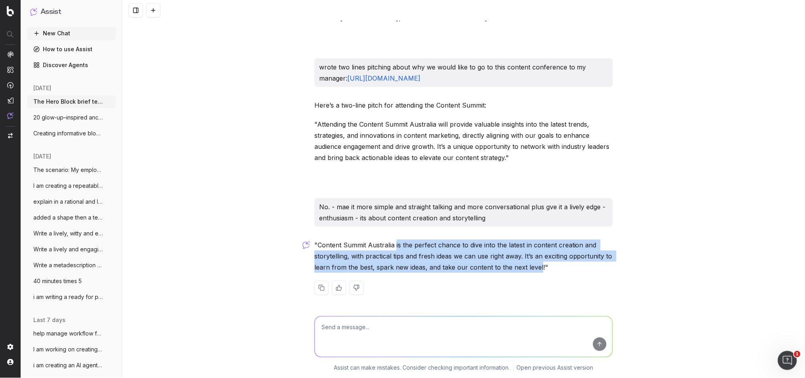
drag, startPoint x: 526, startPoint y: 265, endPoint x: 394, endPoint y: 246, distance: 133.9
click at [395, 246] on p ""Content Summit Australia is the perfect chance to dive into the latest in cont…" at bounding box center [463, 255] width 298 height 33
